Goal: Task Accomplishment & Management: Use online tool/utility

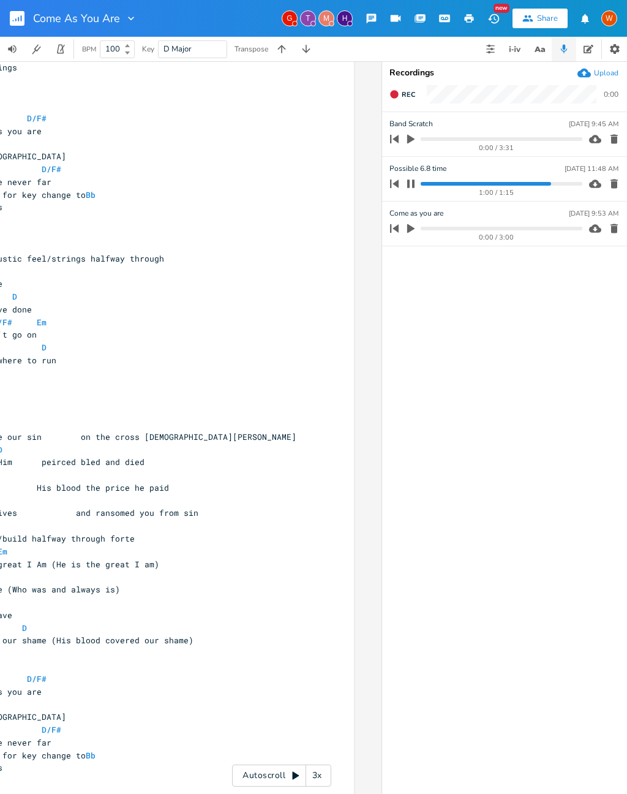
scroll to position [0, 182]
click at [417, 174] on button "button" at bounding box center [411, 184] width 16 height 20
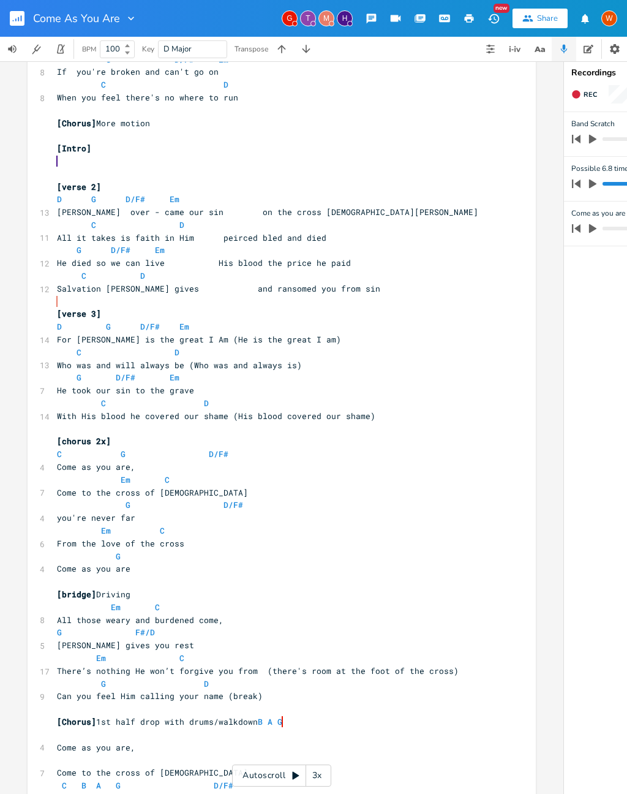
scroll to position [320, 0]
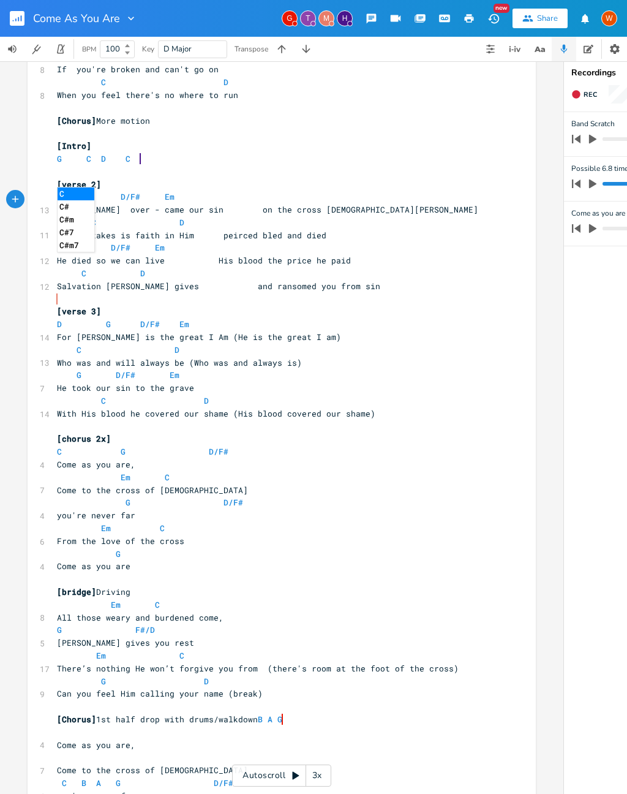
click at [66, 187] on li "C" at bounding box center [76, 193] width 37 height 13
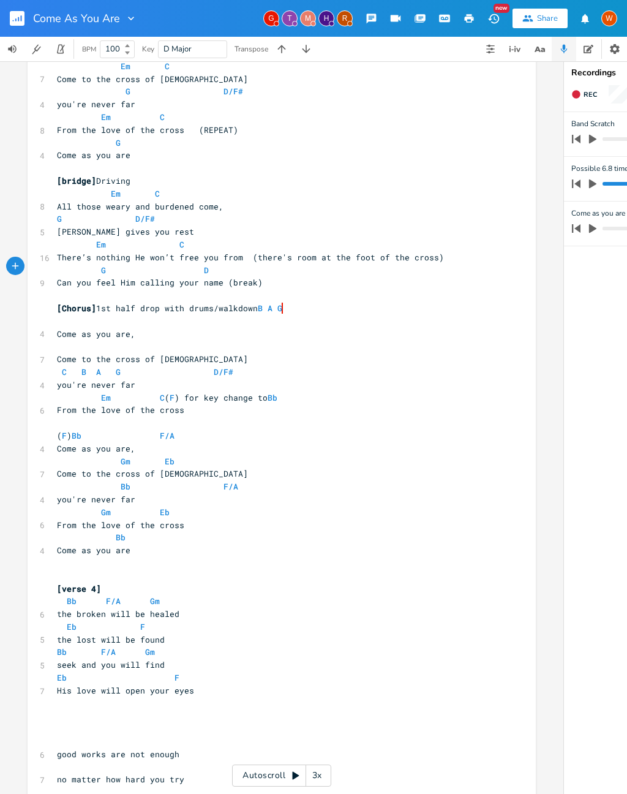
scroll to position [730, 0]
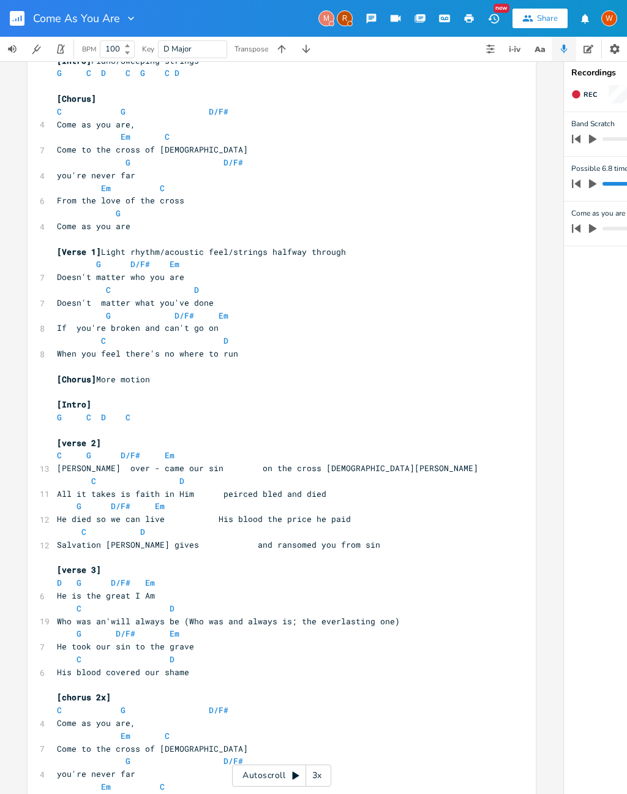
click at [20, 22] on rect "button" at bounding box center [17, 18] width 15 height 15
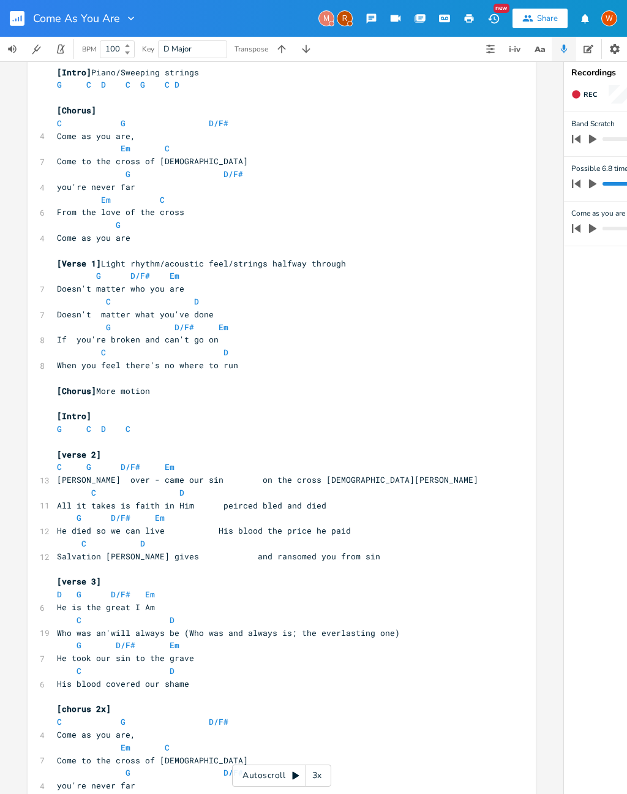
scroll to position [48, 0]
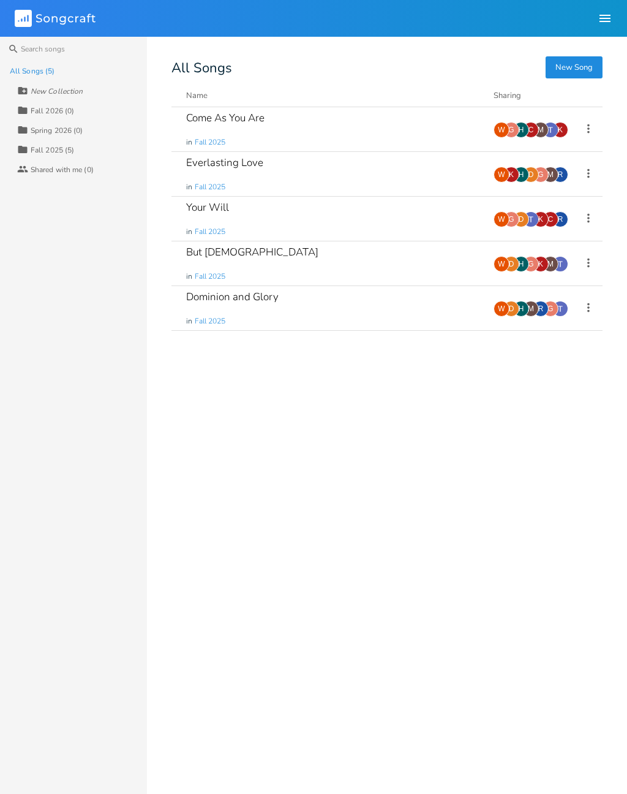
click at [263, 177] on div "Everlasting Love in Fall 2025" at bounding box center [332, 174] width 293 height 44
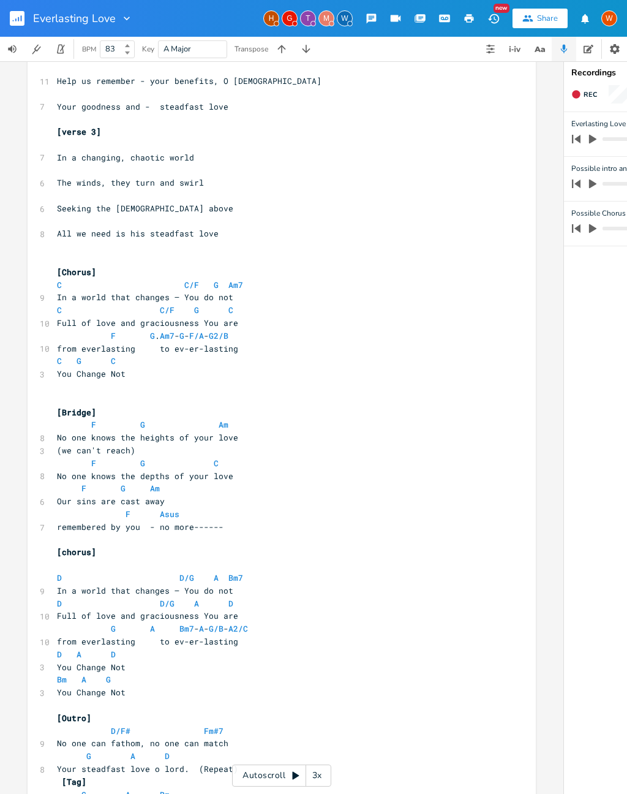
scroll to position [410, 0]
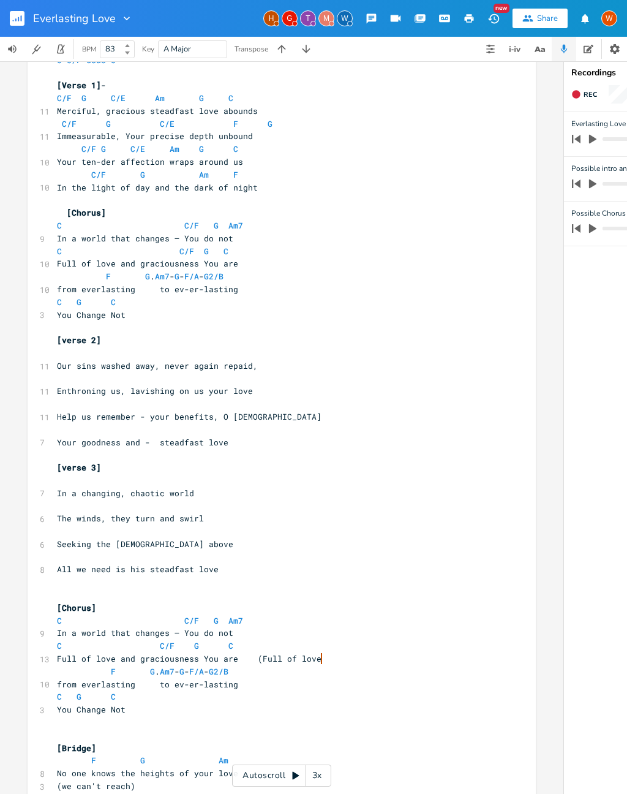
click at [18, 32] on button "button" at bounding box center [22, 18] width 25 height 29
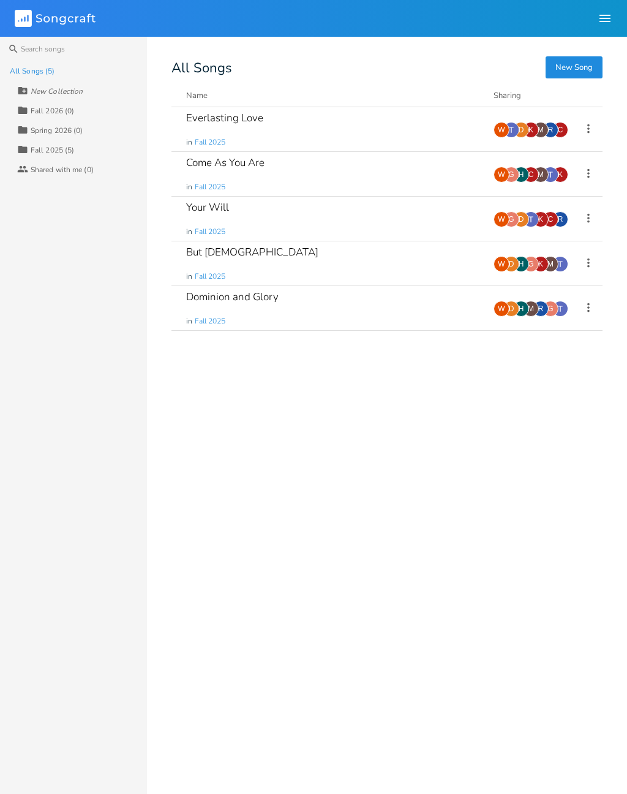
click at [335, 256] on div "But [DEMOGRAPHIC_DATA] in Fall 2025" at bounding box center [332, 263] width 293 height 44
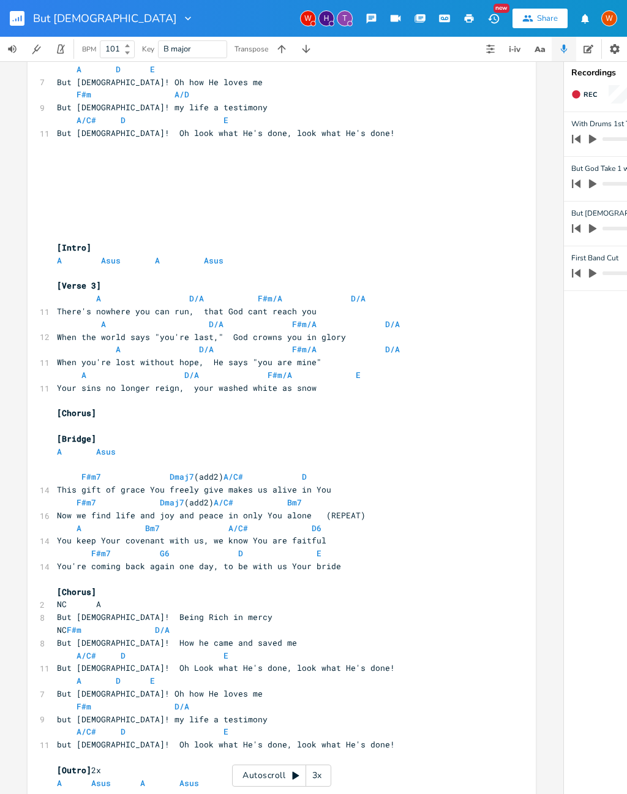
scroll to position [473, 0]
